Goal: Find specific page/section: Find specific page/section

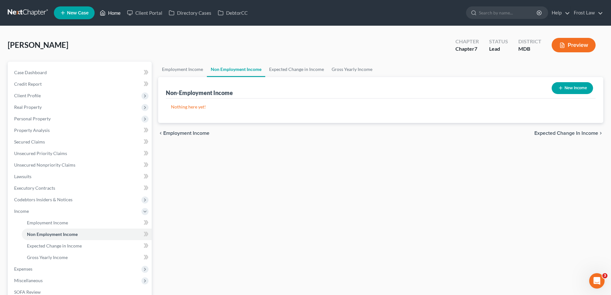
click at [108, 15] on link "Home" at bounding box center [110, 13] width 27 height 12
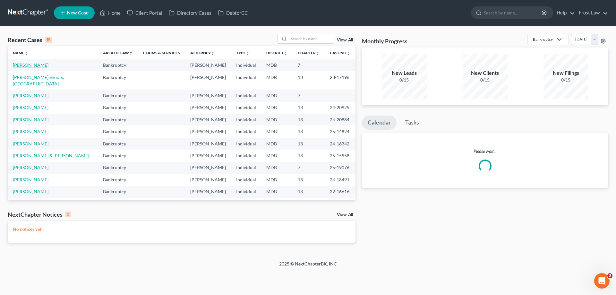
click at [26, 66] on link "[PERSON_NAME]" at bounding box center [31, 64] width 36 height 5
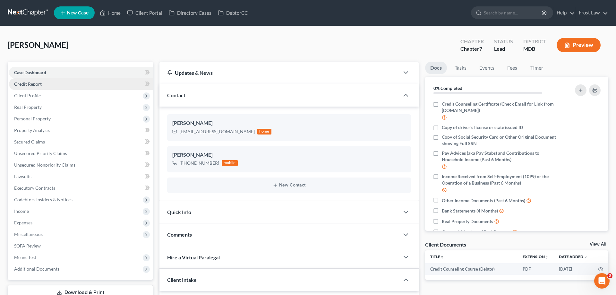
click at [40, 84] on span "Credit Report" at bounding box center [28, 83] width 28 height 5
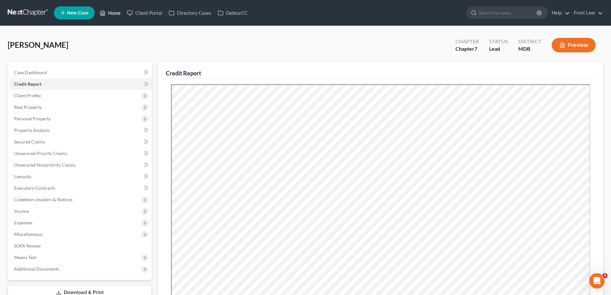
click at [114, 11] on link "Home" at bounding box center [110, 13] width 27 height 12
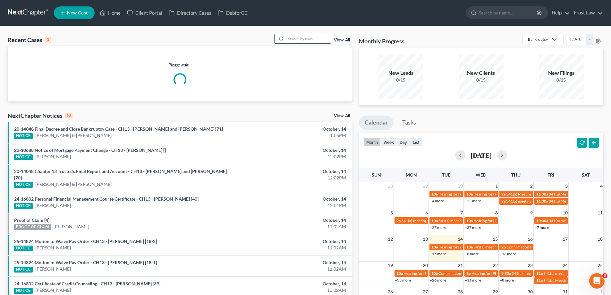
click at [296, 37] on input "search" at bounding box center [308, 38] width 45 height 9
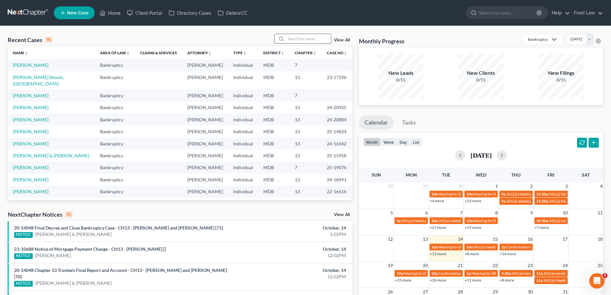
click at [298, 38] on input "search" at bounding box center [308, 38] width 45 height 9
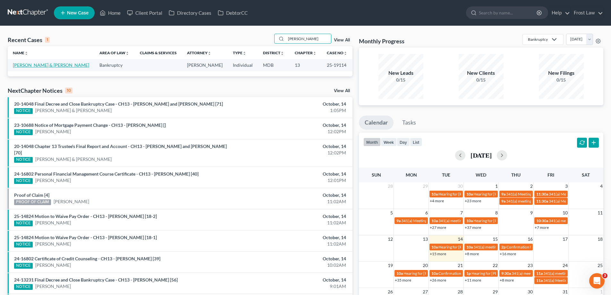
type input "[PERSON_NAME]"
click at [30, 65] on link "[PERSON_NAME] & [PERSON_NAME]" at bounding box center [51, 64] width 76 height 5
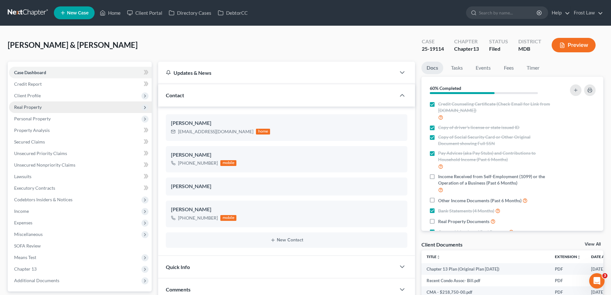
click at [48, 105] on span "Real Property" at bounding box center [80, 107] width 143 height 12
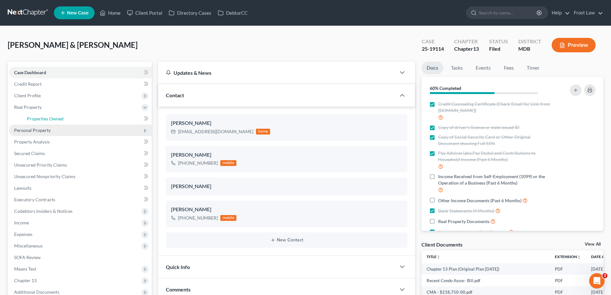
click at [56, 118] on span "Properties Owned" at bounding box center [45, 118] width 37 height 5
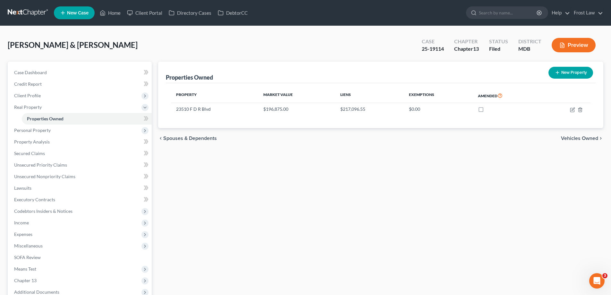
click at [117, 7] on ul "New Case Home Client Portal Directory Cases DebtorCC - No Result - See all resu…" at bounding box center [329, 12] width 550 height 17
click at [115, 13] on link "Home" at bounding box center [110, 13] width 27 height 12
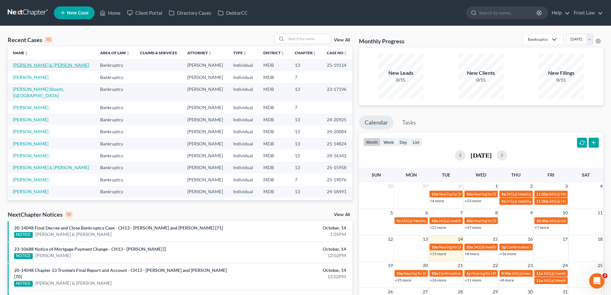
drag, startPoint x: 37, startPoint y: 62, endPoint x: 38, endPoint y: 65, distance: 3.2
click at [37, 62] on td "[PERSON_NAME] & [PERSON_NAME]" at bounding box center [51, 65] width 87 height 12
click at [38, 66] on link "[PERSON_NAME] & [PERSON_NAME]" at bounding box center [51, 64] width 76 height 5
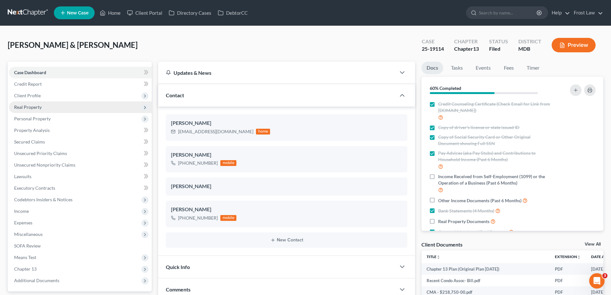
click at [44, 109] on span "Real Property" at bounding box center [80, 107] width 143 height 12
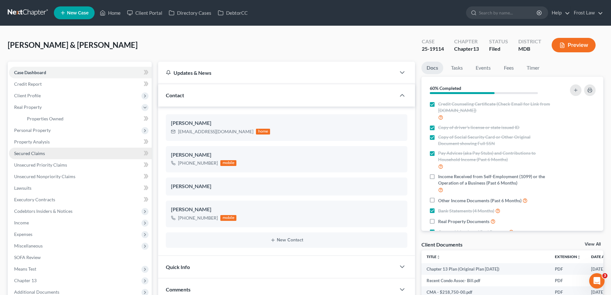
click at [57, 155] on link "Secured Claims" at bounding box center [80, 154] width 143 height 12
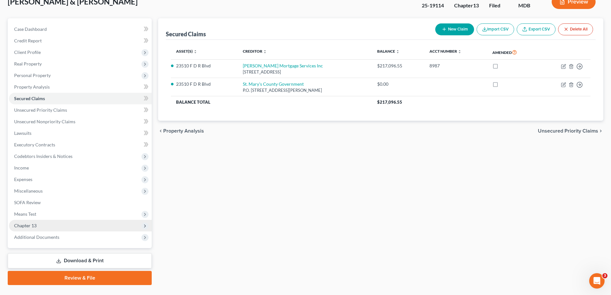
scroll to position [58, 0]
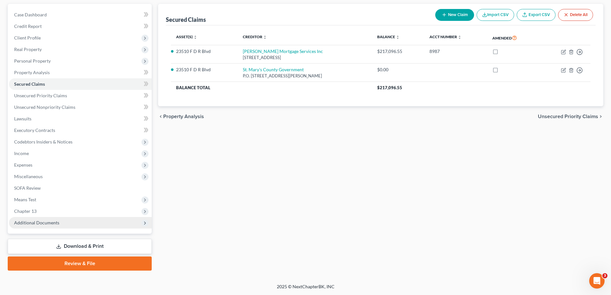
click at [55, 223] on span "Additional Documents" at bounding box center [36, 222] width 45 height 5
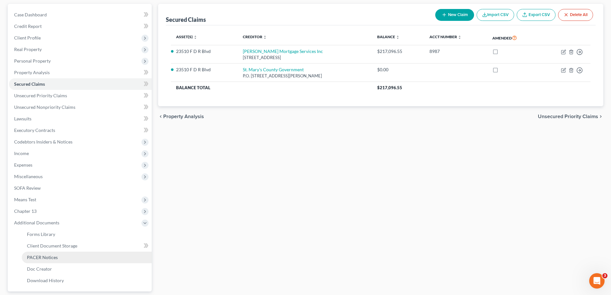
click at [72, 255] on link "PACER Notices" at bounding box center [87, 258] width 130 height 12
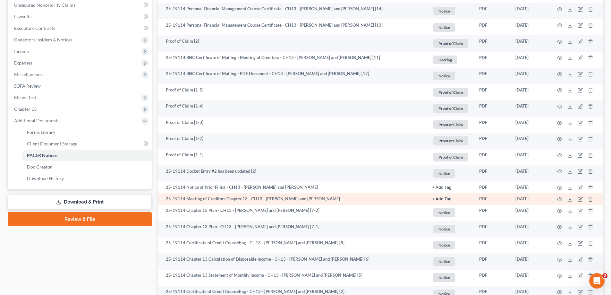
scroll to position [160, 0]
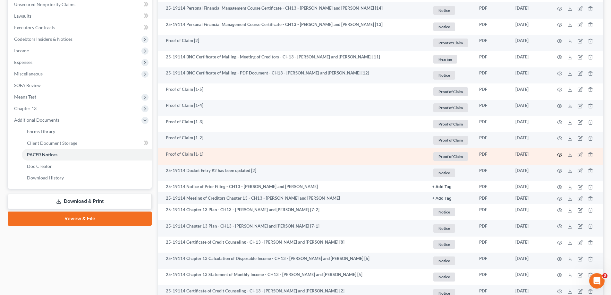
click at [560, 155] on circle "button" at bounding box center [559, 154] width 1 height 1
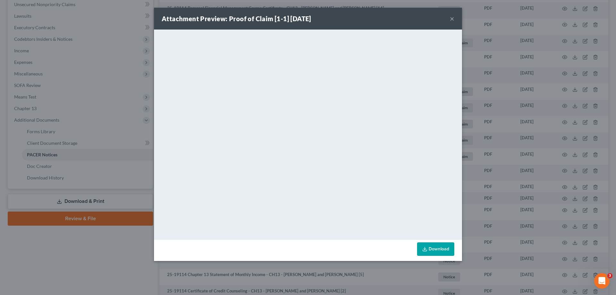
click at [454, 22] on button "×" at bounding box center [452, 19] width 4 height 8
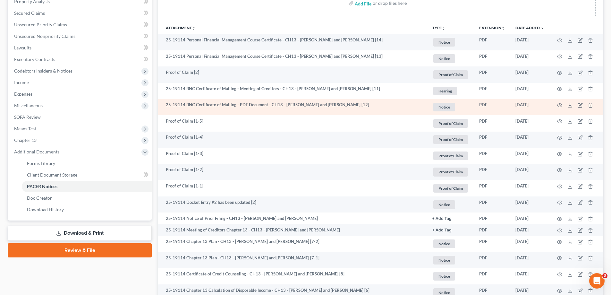
scroll to position [128, 0]
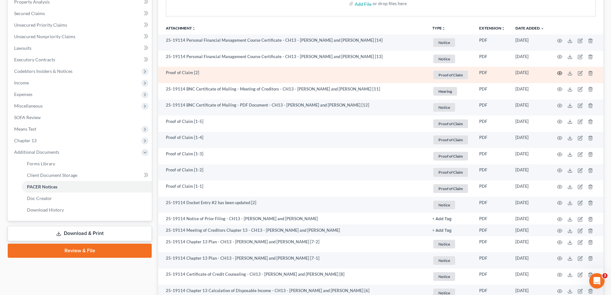
click at [561, 71] on icon "button" at bounding box center [559, 73] width 5 height 5
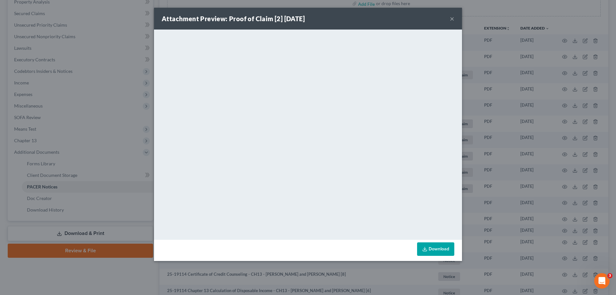
click at [452, 18] on button "×" at bounding box center [452, 19] width 4 height 8
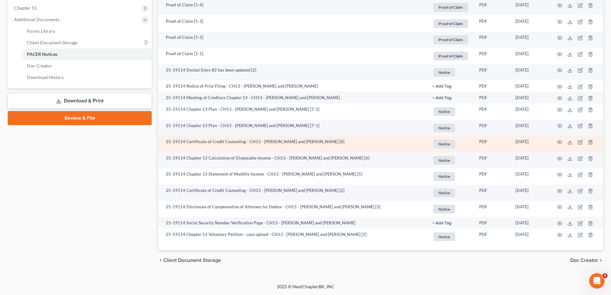
scroll to position [0, 0]
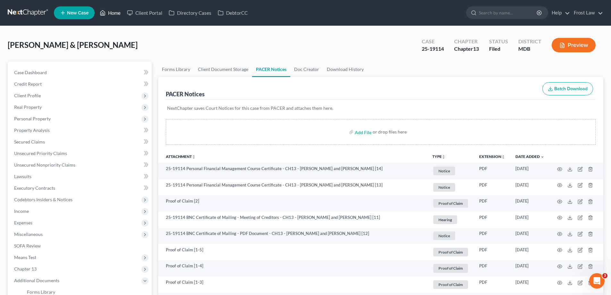
click at [115, 9] on link "Home" at bounding box center [110, 13] width 27 height 12
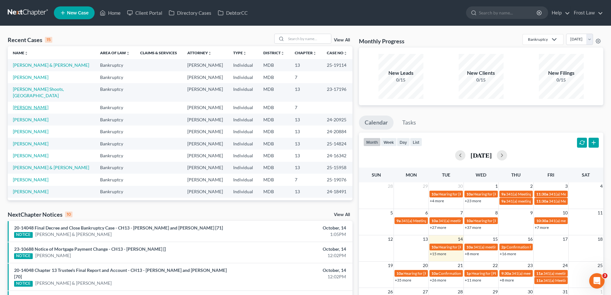
click at [32, 105] on link "[PERSON_NAME]" at bounding box center [31, 107] width 36 height 5
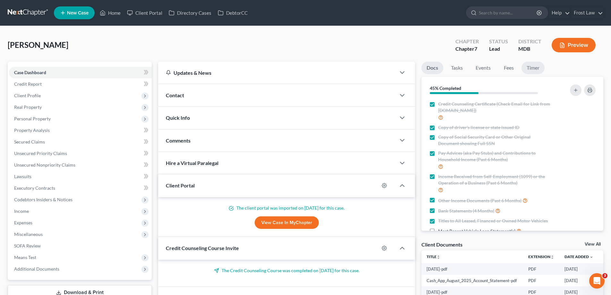
click at [534, 69] on link "Timer" at bounding box center [533, 68] width 23 height 13
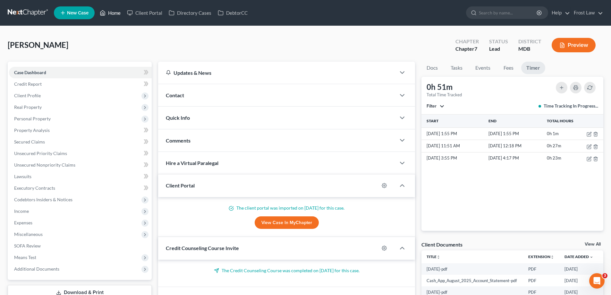
click at [103, 14] on icon at bounding box center [103, 13] width 6 height 8
